Goal: Information Seeking & Learning: Learn about a topic

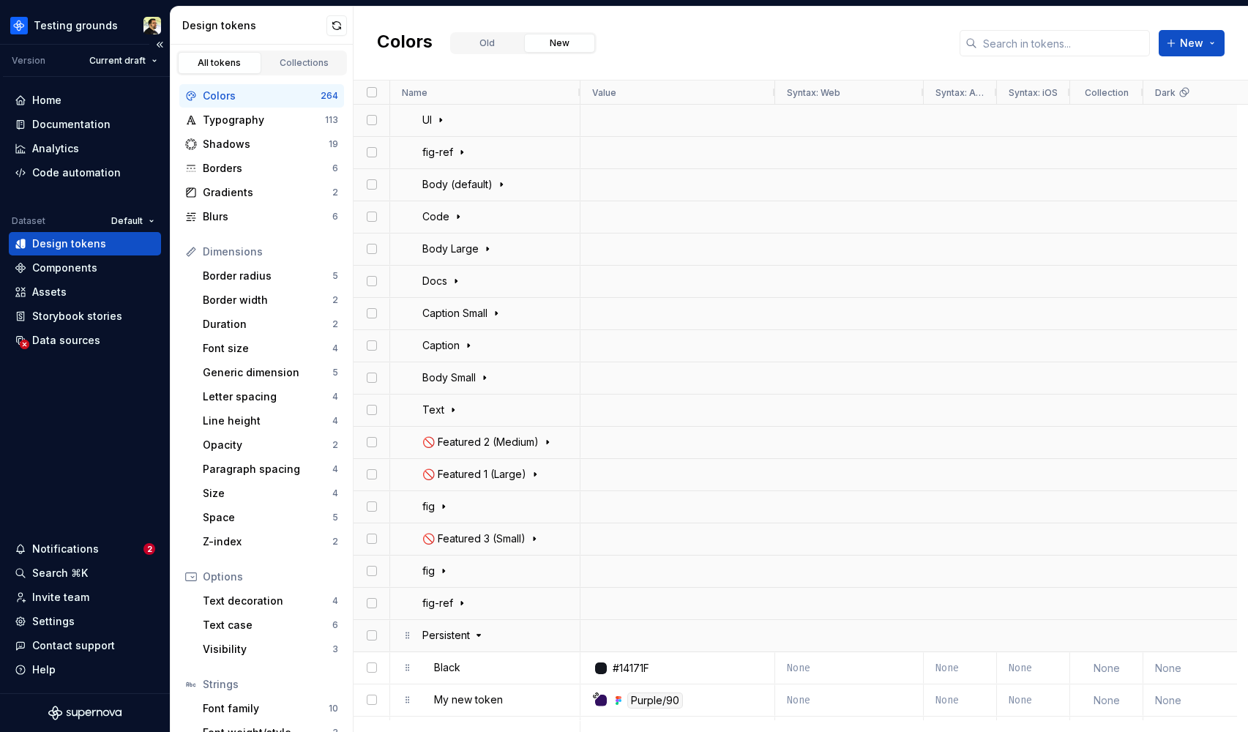
scroll to position [497, 0]
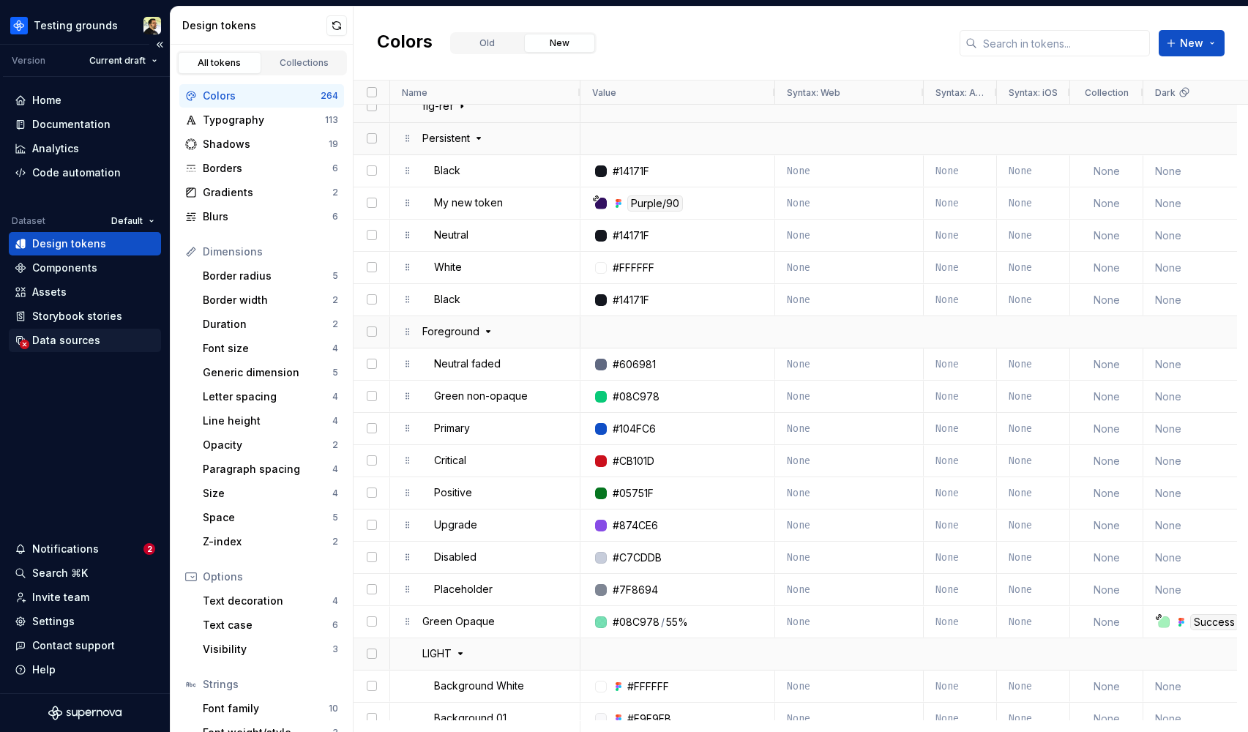
drag, startPoint x: 80, startPoint y: 419, endPoint x: 80, endPoint y: 331, distance: 88.5
click at [80, 419] on div "Home Documentation Analytics Code automation Dataset Default Design tokens Comp…" at bounding box center [85, 385] width 170 height 616
click at [78, 27] on html "Testing grounds Version Current draft Home Documentation Analytics Code automat…" at bounding box center [624, 366] width 1248 height 732
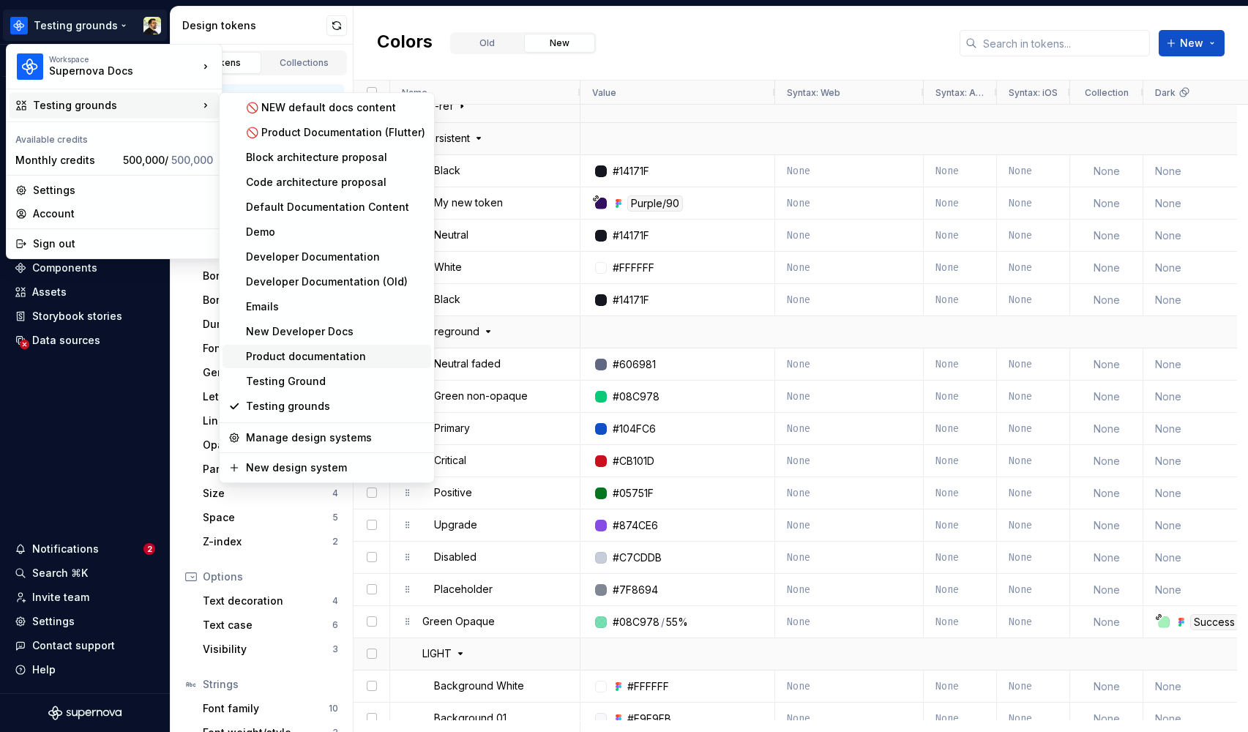
click at [288, 356] on div "Product documentation" at bounding box center [335, 356] width 179 height 15
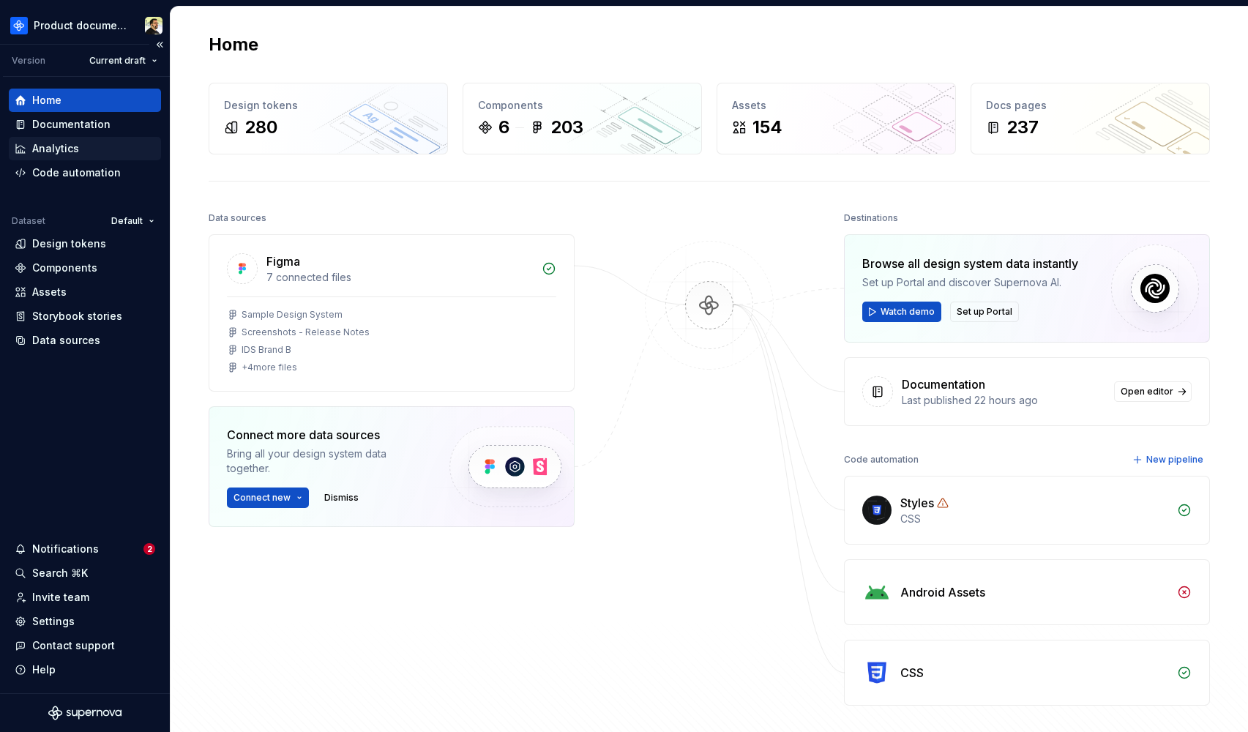
click at [67, 153] on div "Analytics" at bounding box center [55, 148] width 47 height 15
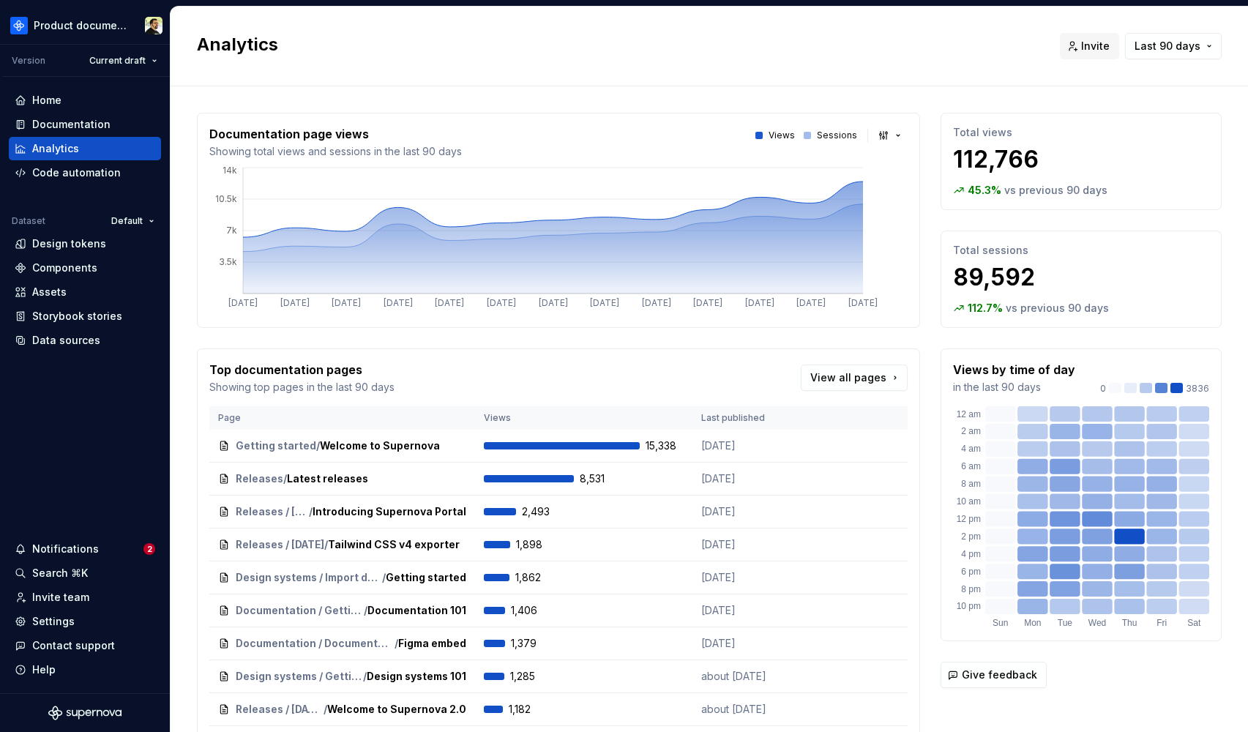
click at [562, 337] on div "Documentation page views Showing total views and sessions in the last 90 days V…" at bounding box center [558, 442] width 723 height 659
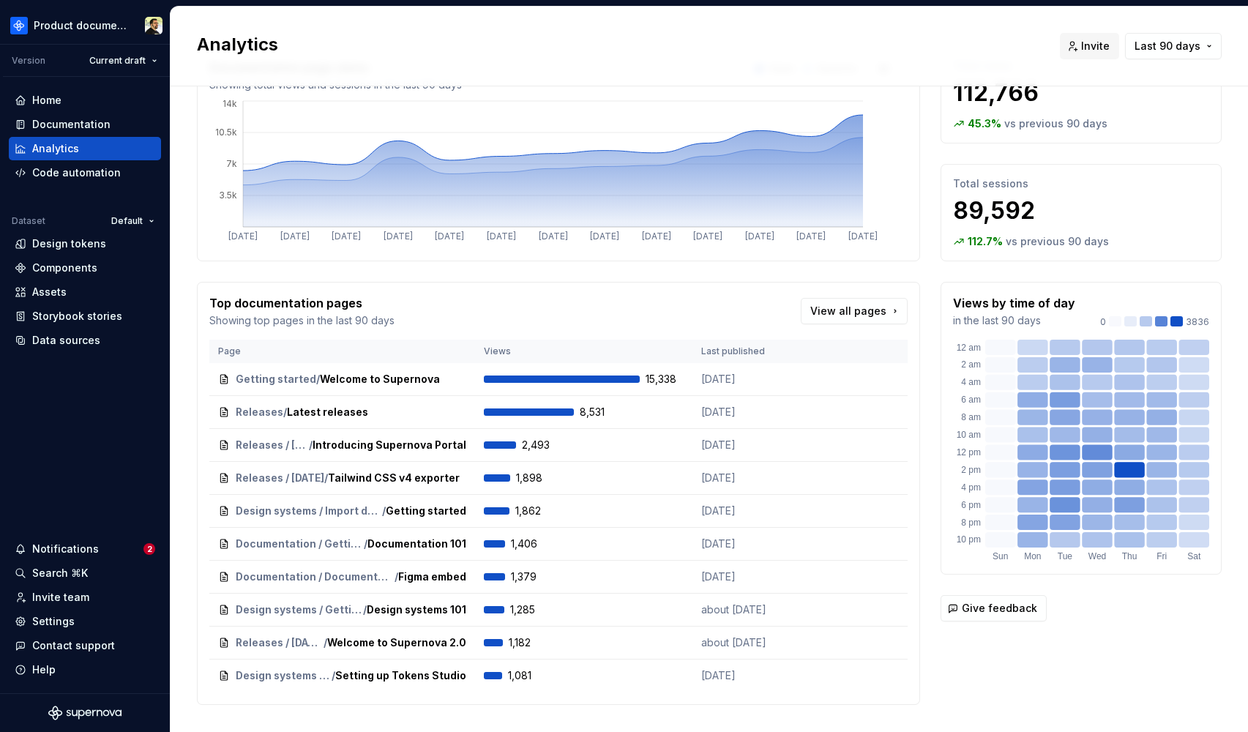
scroll to position [95, 0]
